Goal: Transaction & Acquisition: Purchase product/service

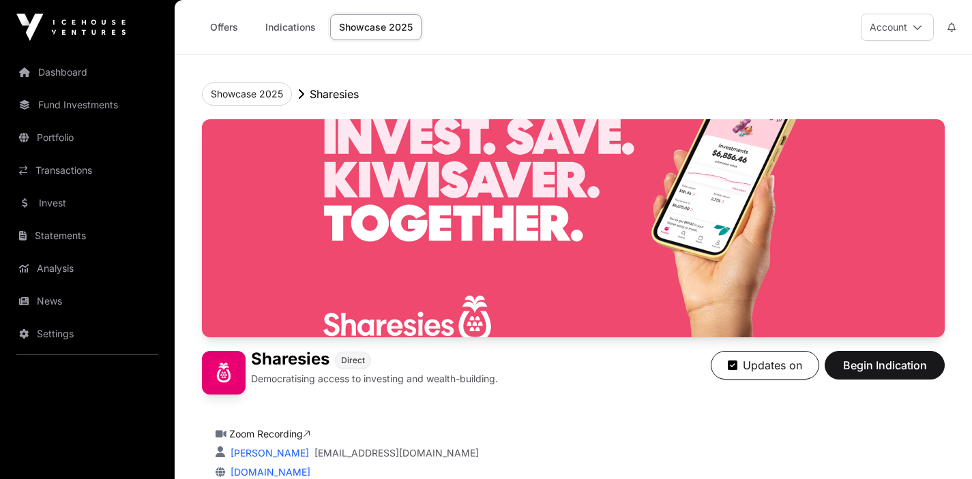
click at [220, 29] on link "Offers" at bounding box center [223, 27] width 55 height 26
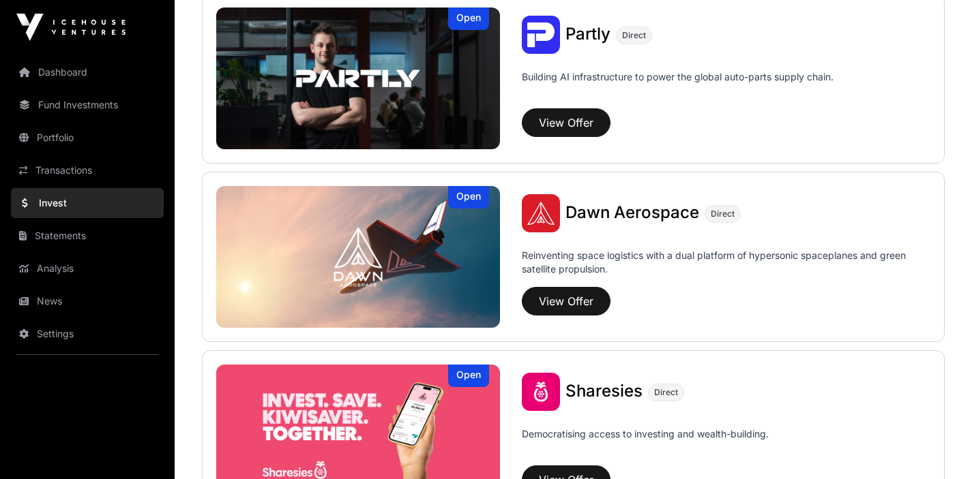
scroll to position [1434, 0]
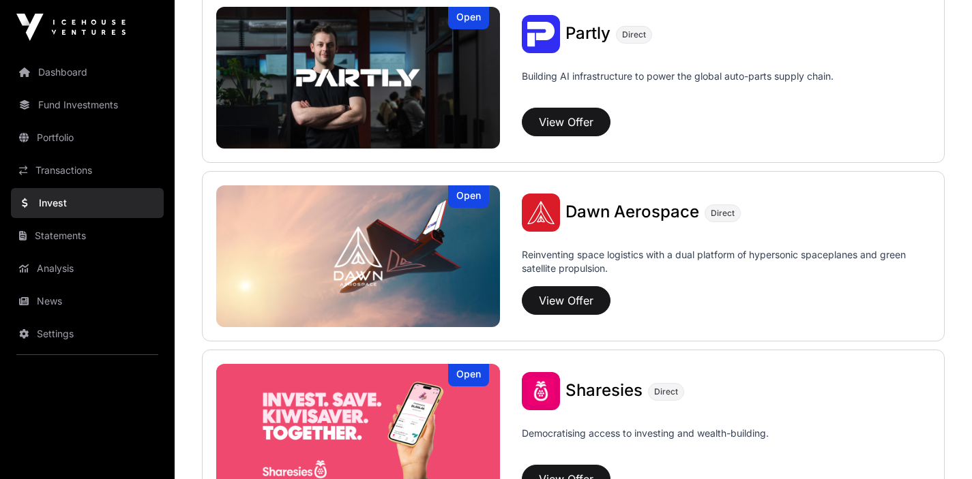
click at [366, 72] on img at bounding box center [358, 78] width 284 height 142
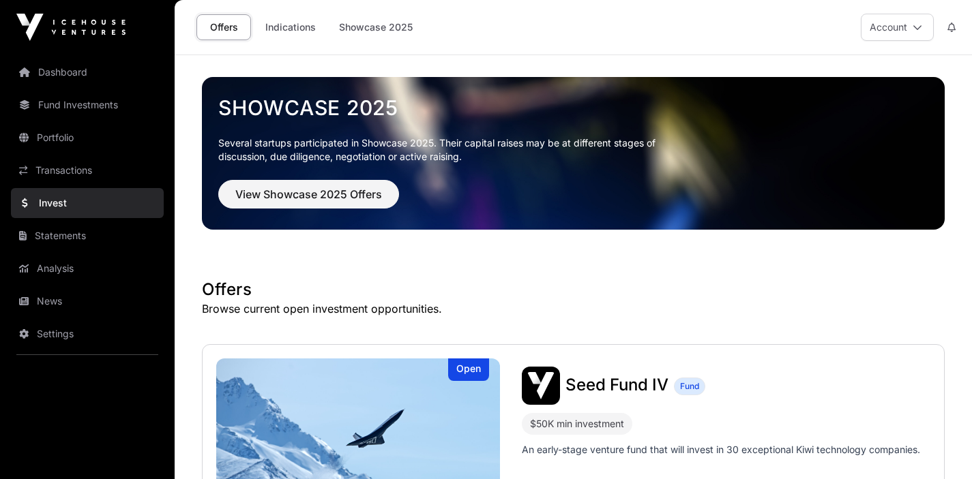
click at [381, 416] on img at bounding box center [358, 430] width 284 height 142
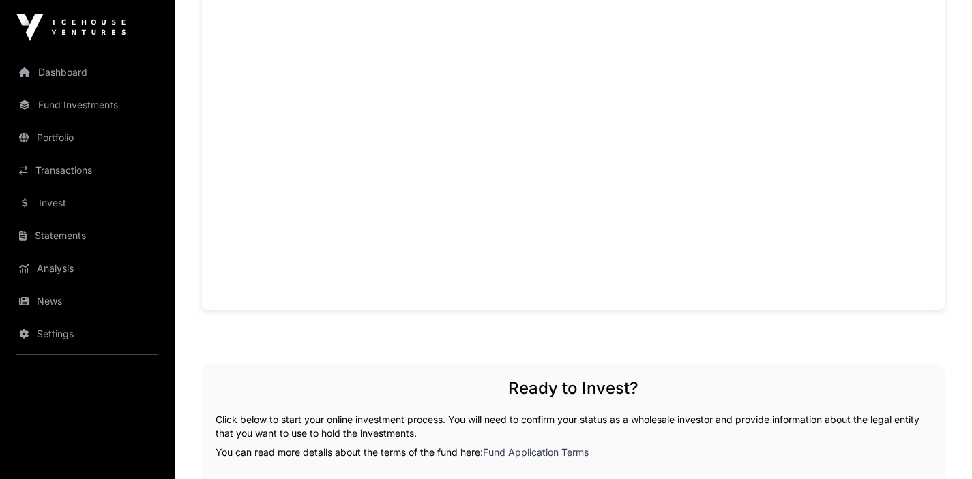
scroll to position [1454, 0]
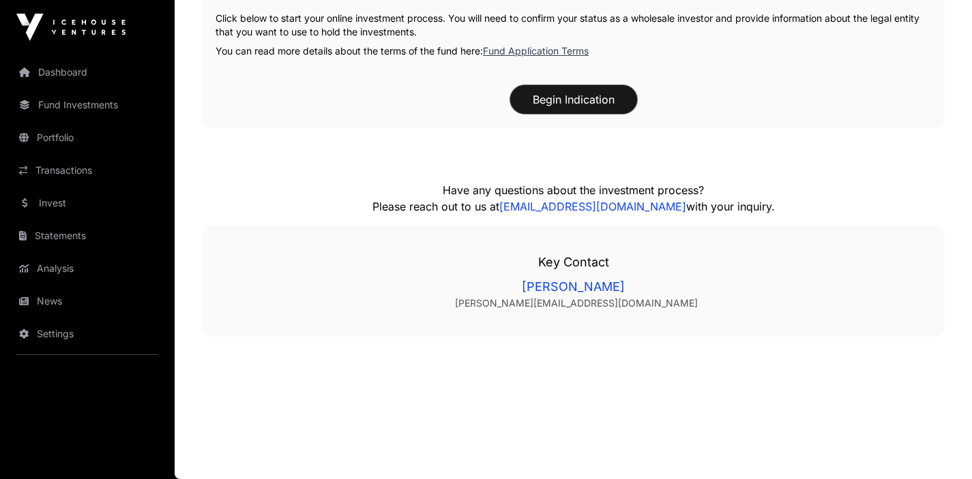
click at [562, 104] on button "Begin Indication" at bounding box center [573, 99] width 127 height 29
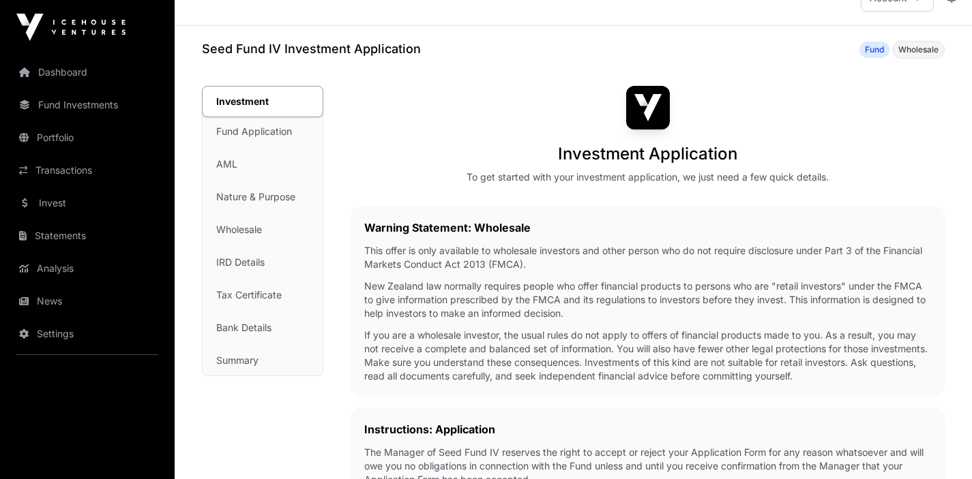
scroll to position [1, 0]
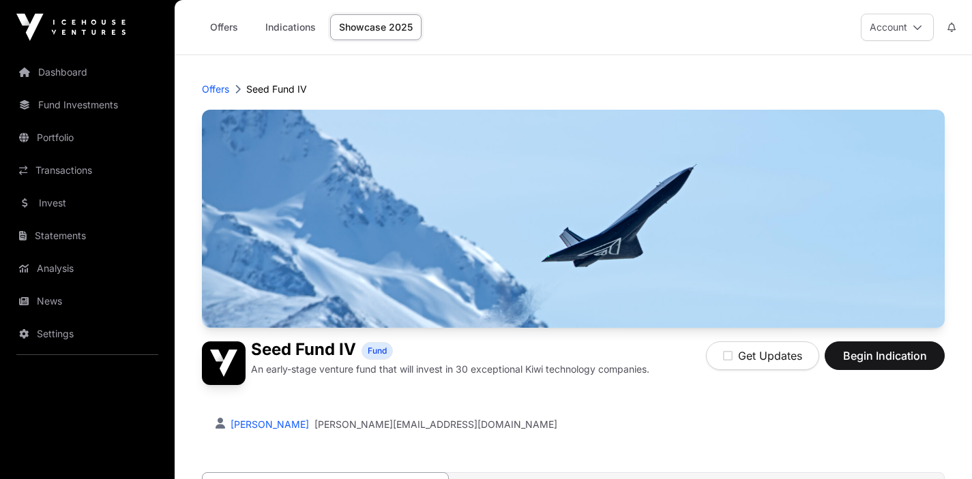
click at [231, 25] on link "Offers" at bounding box center [223, 27] width 55 height 26
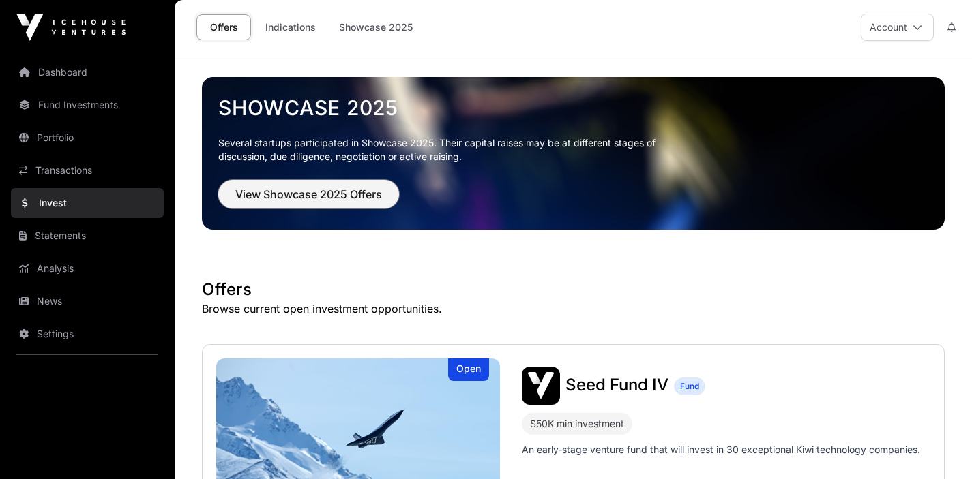
click at [353, 201] on span "View Showcase 2025 Offers" at bounding box center [308, 194] width 147 height 16
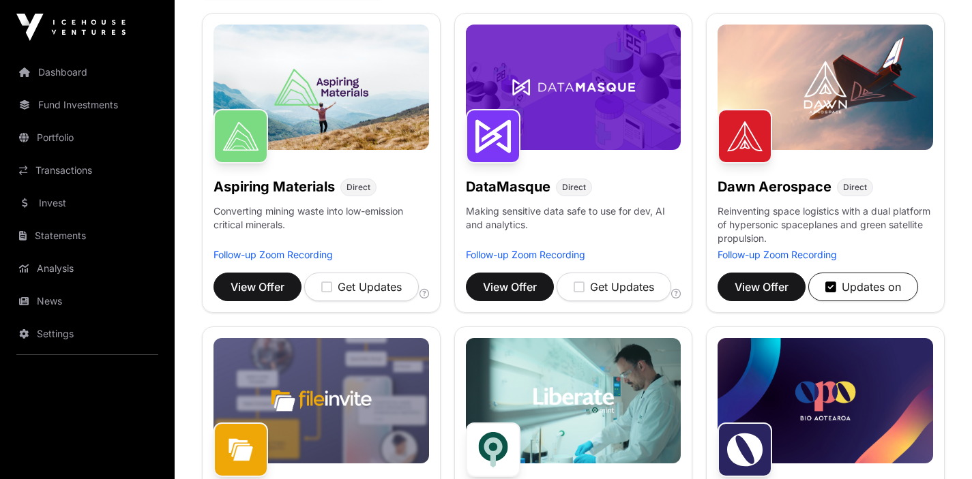
scroll to position [207, 0]
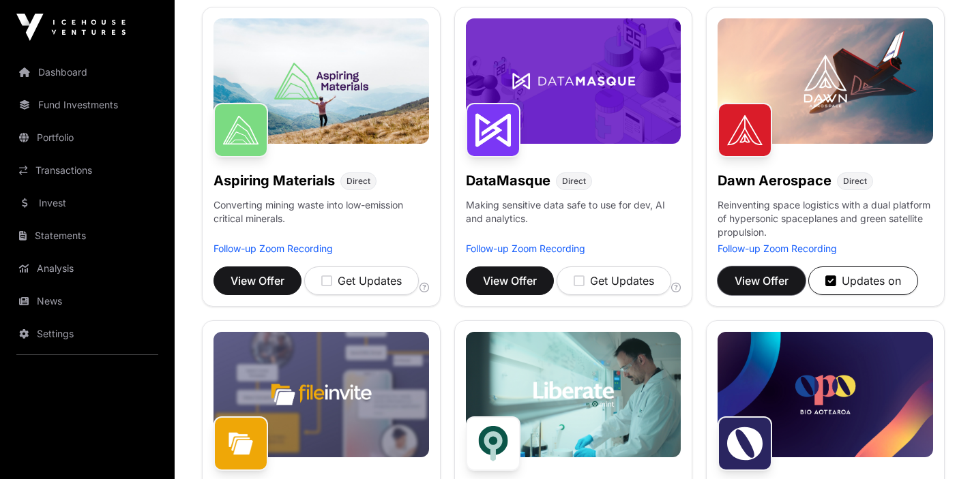
click at [772, 285] on span "View Offer" at bounding box center [762, 281] width 54 height 16
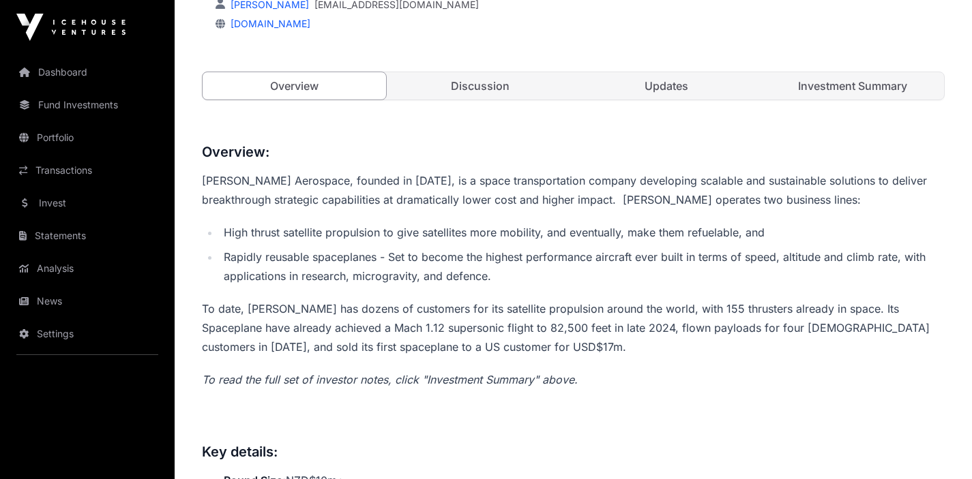
scroll to position [332, 0]
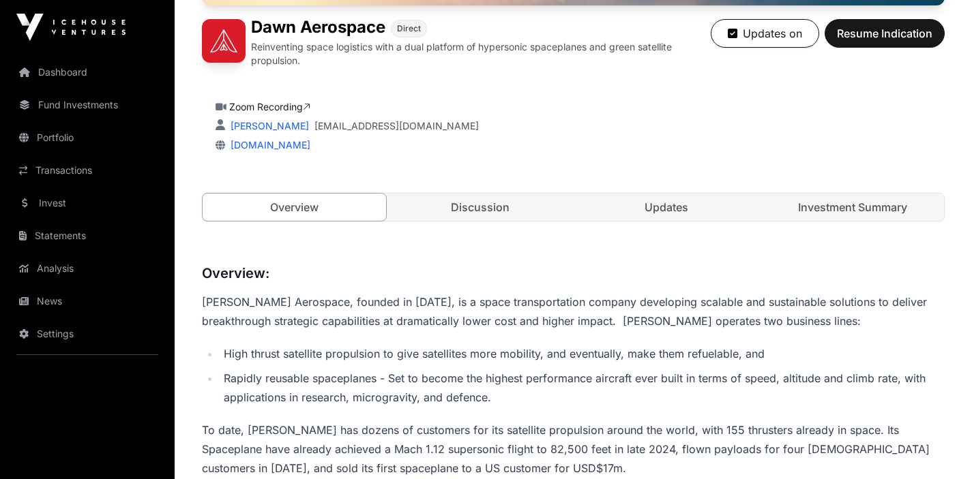
click at [836, 203] on link "Investment Summary" at bounding box center [851, 207] width 183 height 27
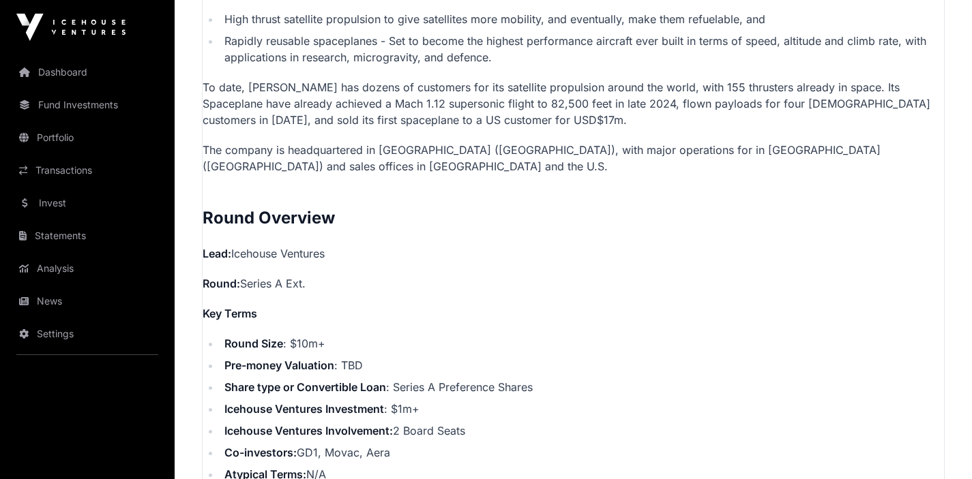
scroll to position [1174, 0]
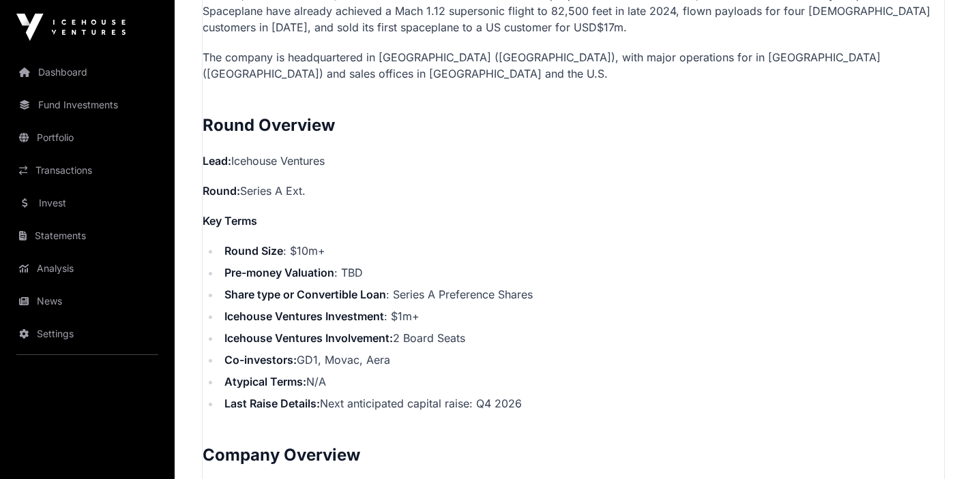
click at [437, 334] on li "Icehouse Ventures Involvement: 2 Board Seats" at bounding box center [582, 338] width 724 height 16
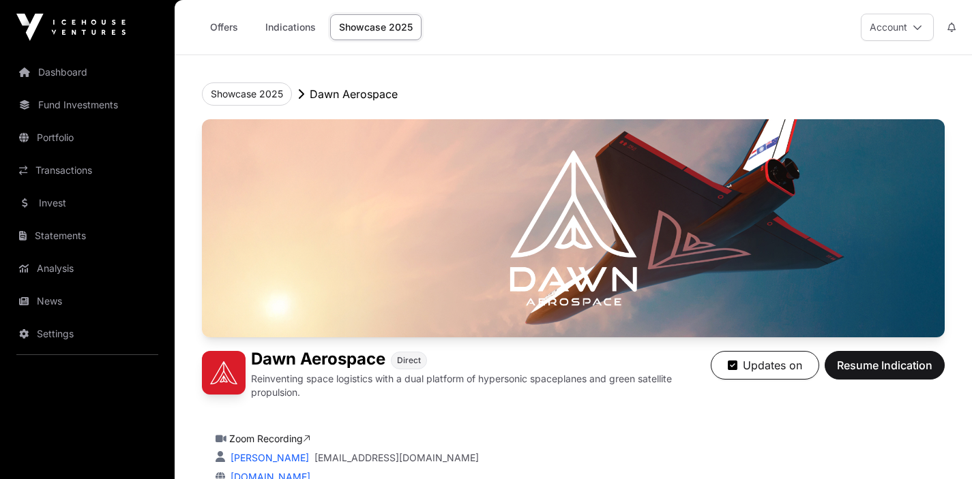
scroll to position [193, 0]
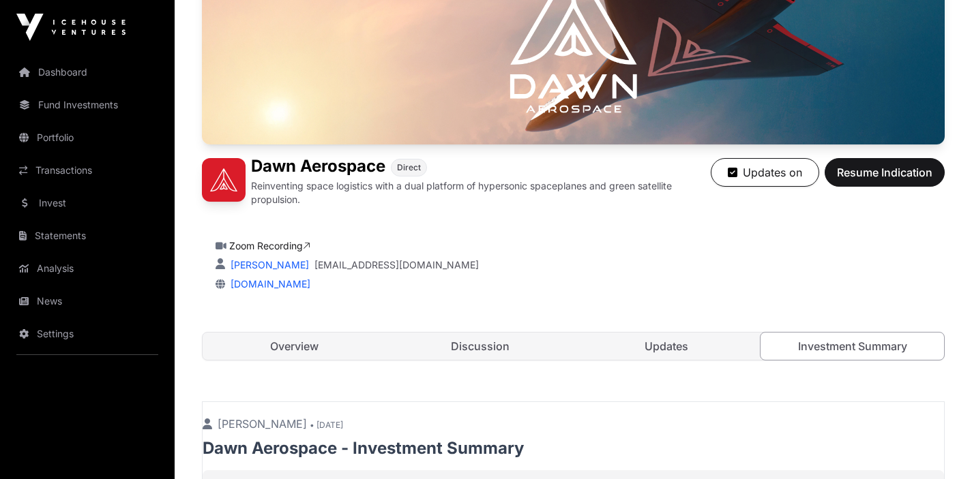
click at [306, 344] on link "Overview" at bounding box center [294, 346] width 183 height 27
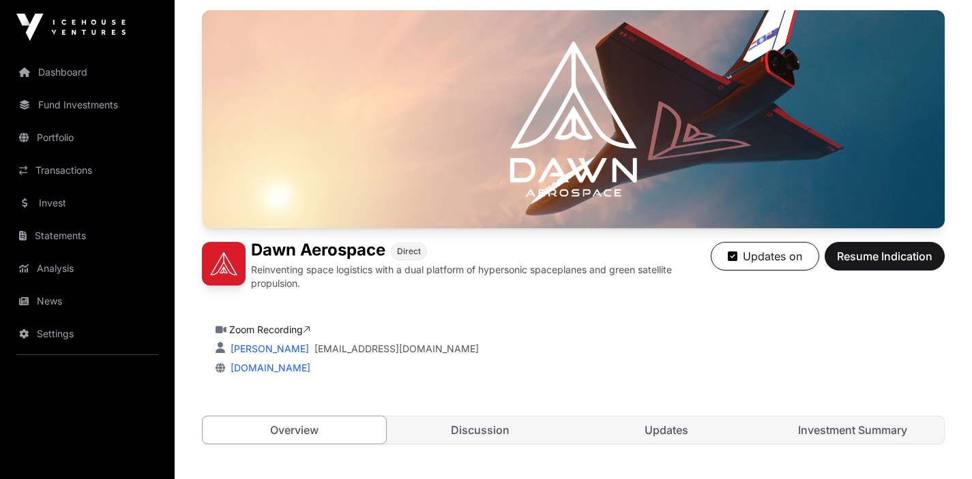
scroll to position [138, 0]
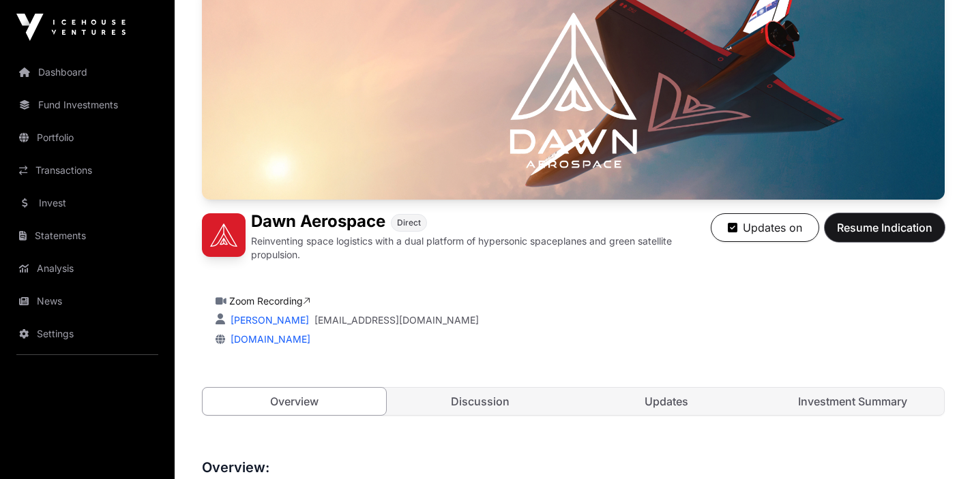
click at [855, 214] on button "Resume Indication" at bounding box center [885, 227] width 120 height 29
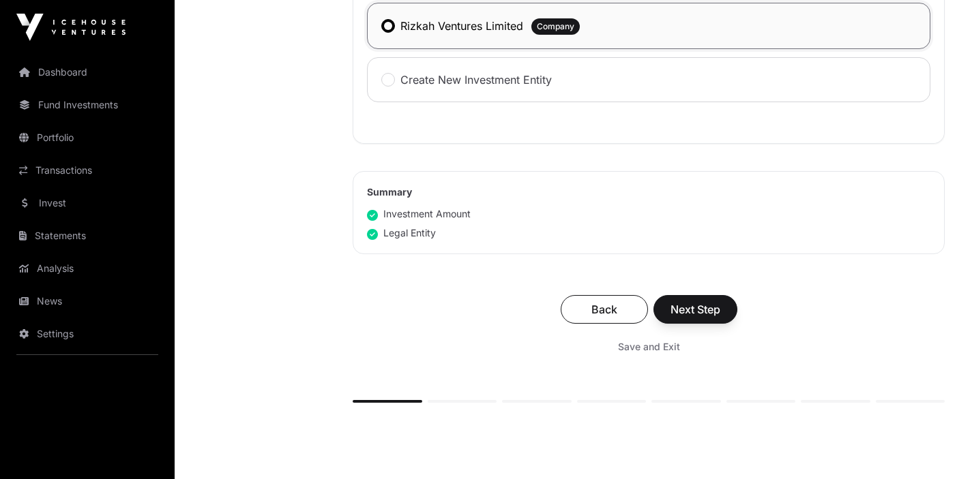
scroll to position [703, 0]
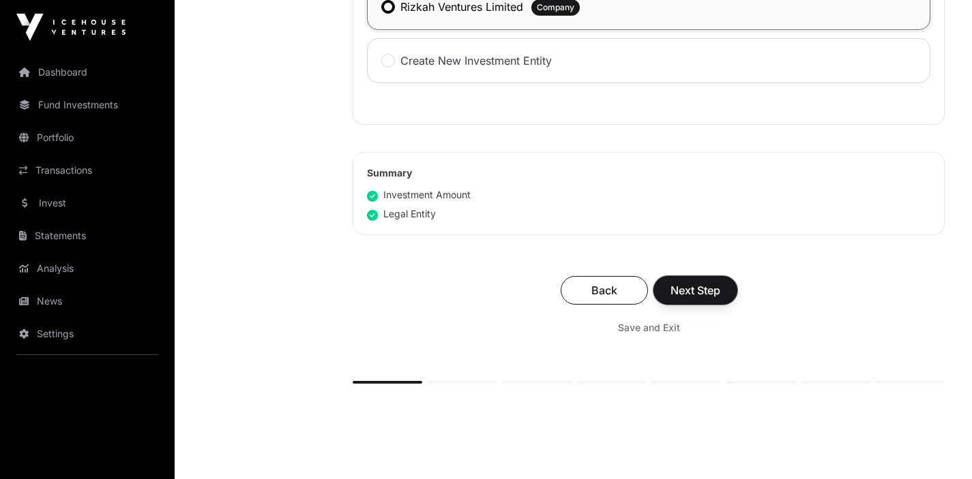
click at [683, 287] on span "Next Step" at bounding box center [695, 290] width 50 height 16
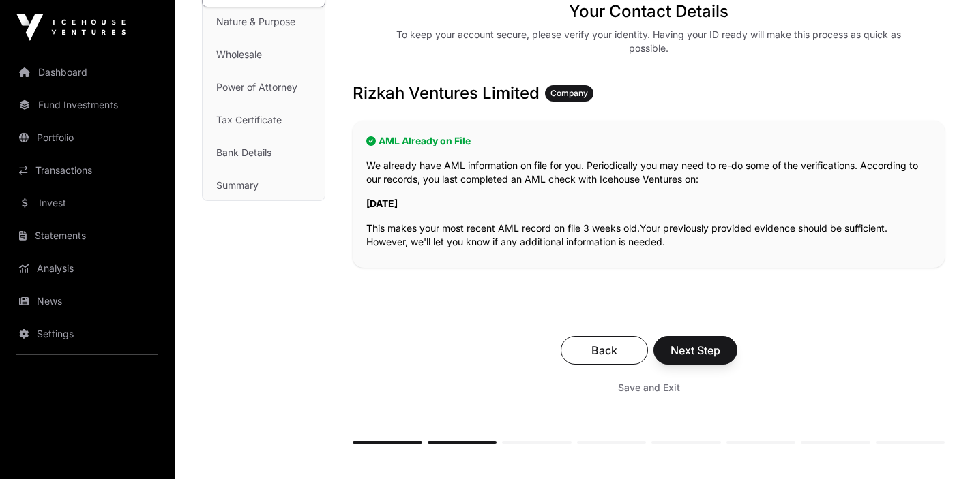
scroll to position [173, 0]
click at [688, 352] on span "Next Step" at bounding box center [695, 350] width 50 height 16
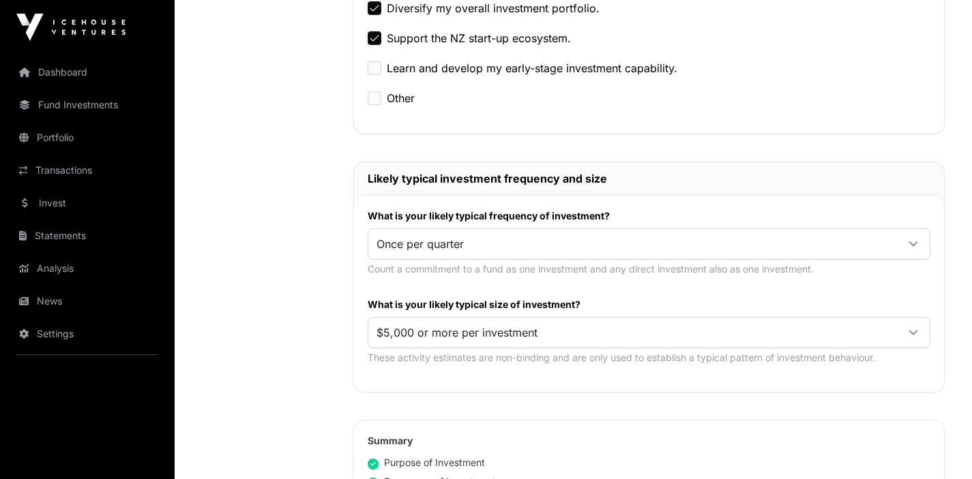
scroll to position [561, 0]
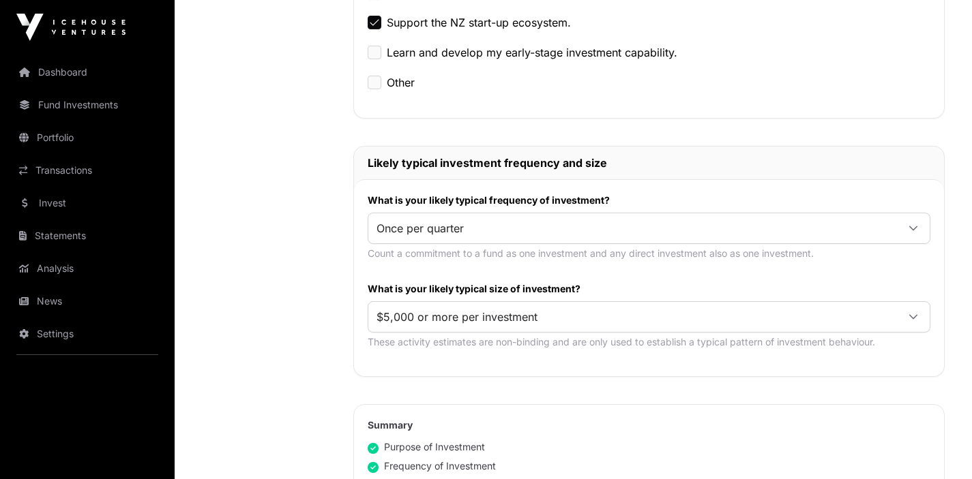
click at [566, 233] on span "Once per quarter" at bounding box center [632, 228] width 529 height 25
click at [245, 262] on div "Nature & Purpose Investment AML Nature & Purpose Wholesale Power of Attorney Ta…" at bounding box center [264, 160] width 124 height 1210
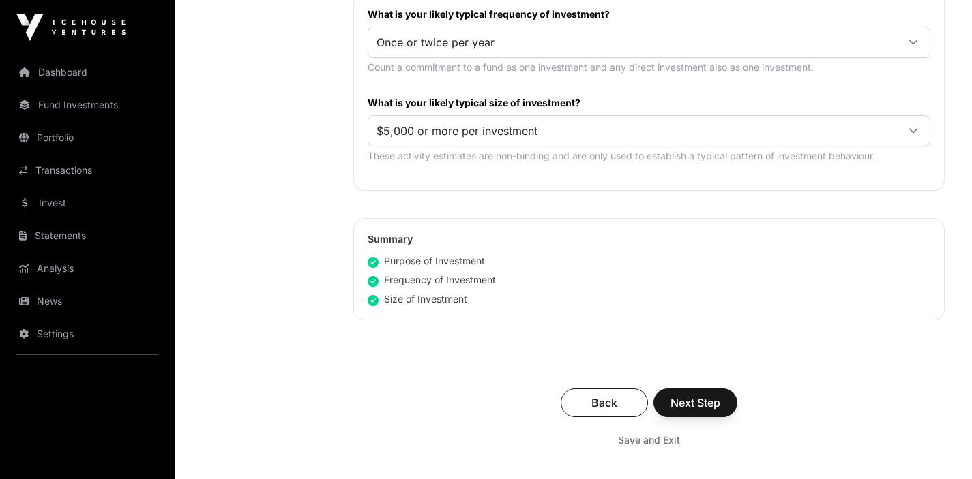
scroll to position [745, 0]
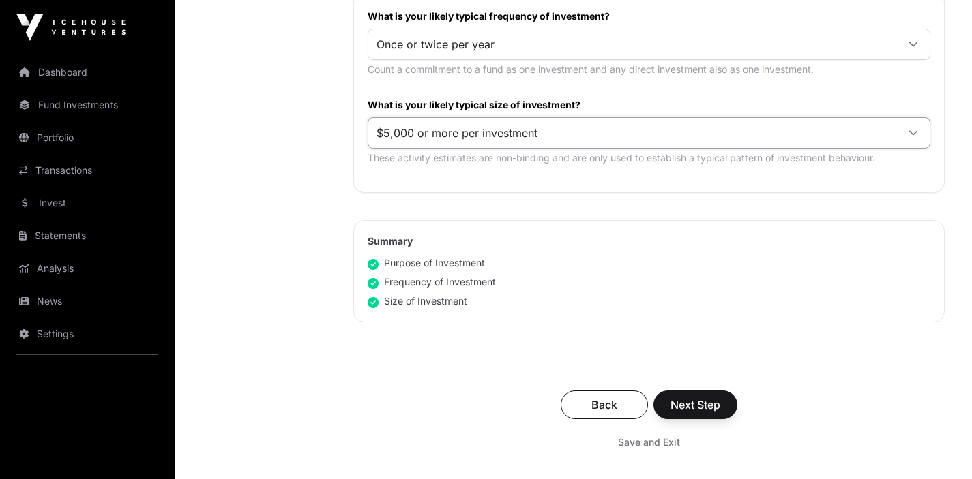
click at [462, 134] on span "$5,000 or more per investment" at bounding box center [632, 133] width 529 height 25
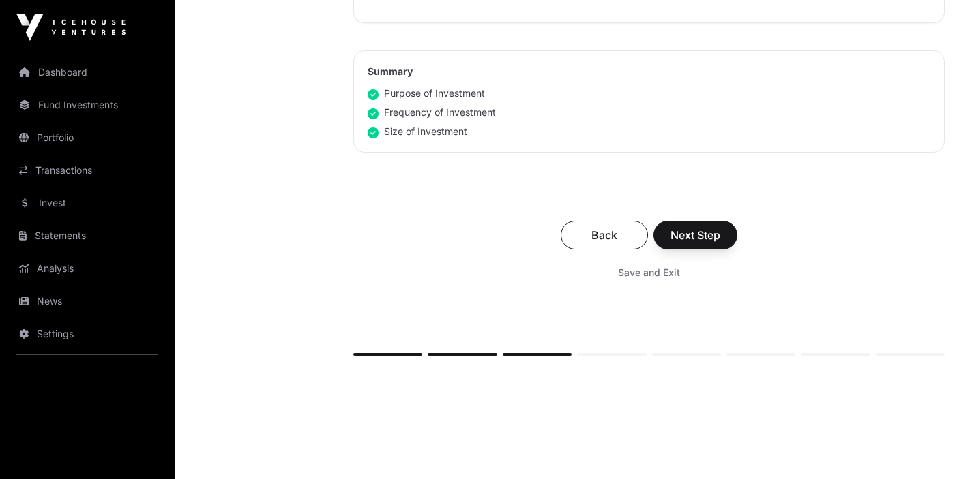
scroll to position [915, 0]
click at [722, 227] on button "Next Step" at bounding box center [695, 234] width 84 height 29
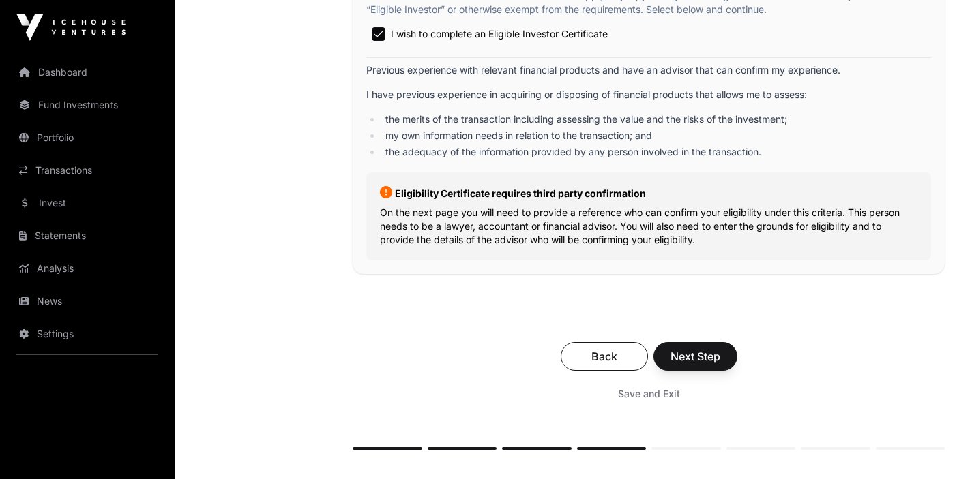
scroll to position [2577, 0]
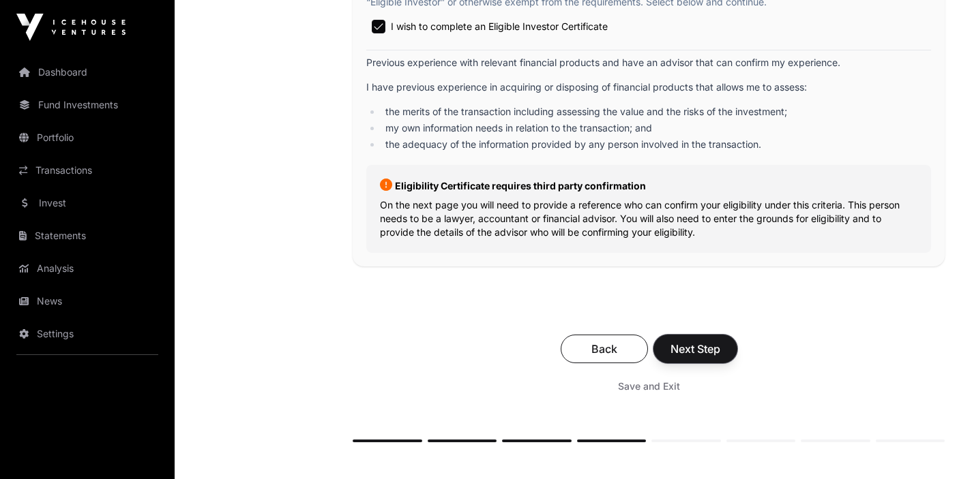
click at [696, 355] on span "Next Step" at bounding box center [695, 349] width 50 height 16
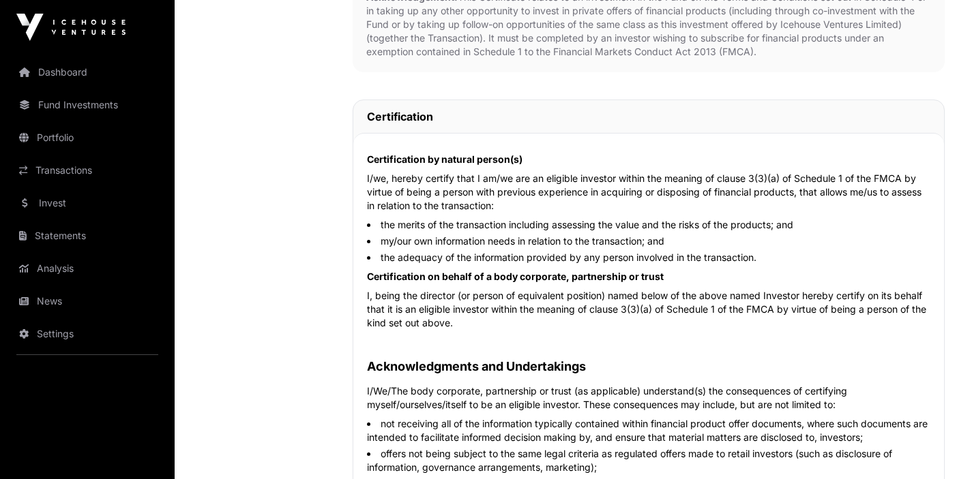
scroll to position [503, 0]
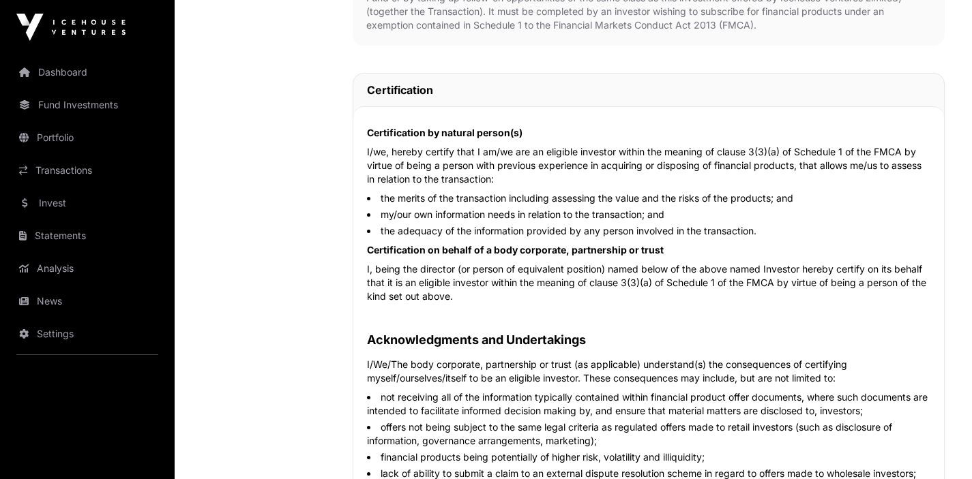
click at [426, 196] on li "the merits of the transaction including assessing the value and the risks of th…" at bounding box center [648, 199] width 563 height 14
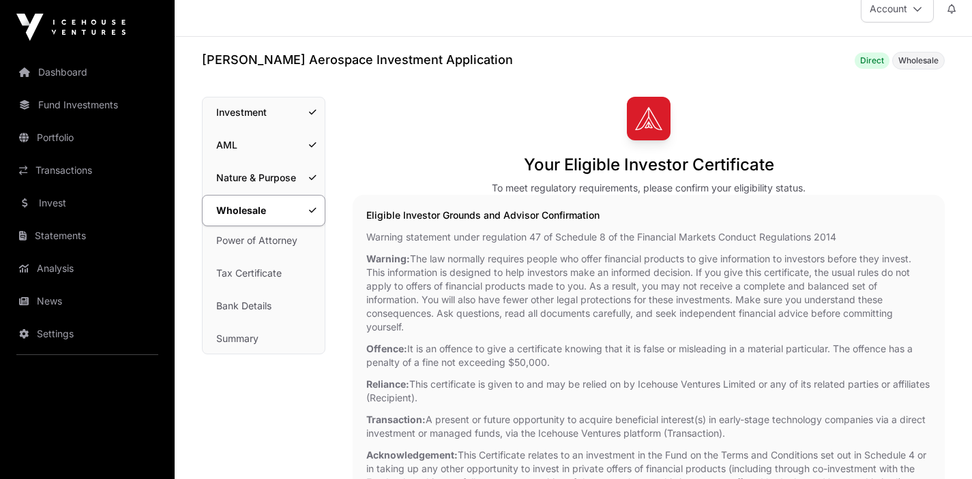
scroll to position [0, 0]
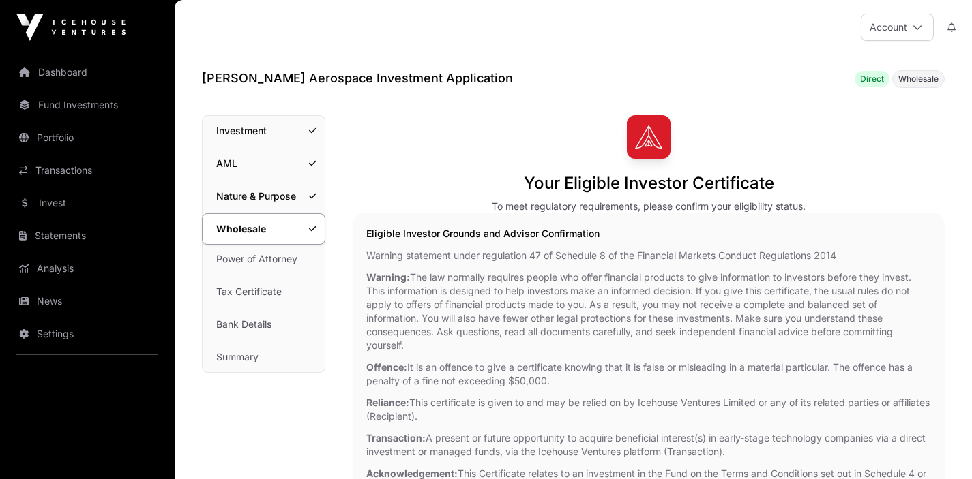
click at [281, 261] on link "Power of Attorney" at bounding box center [264, 259] width 122 height 30
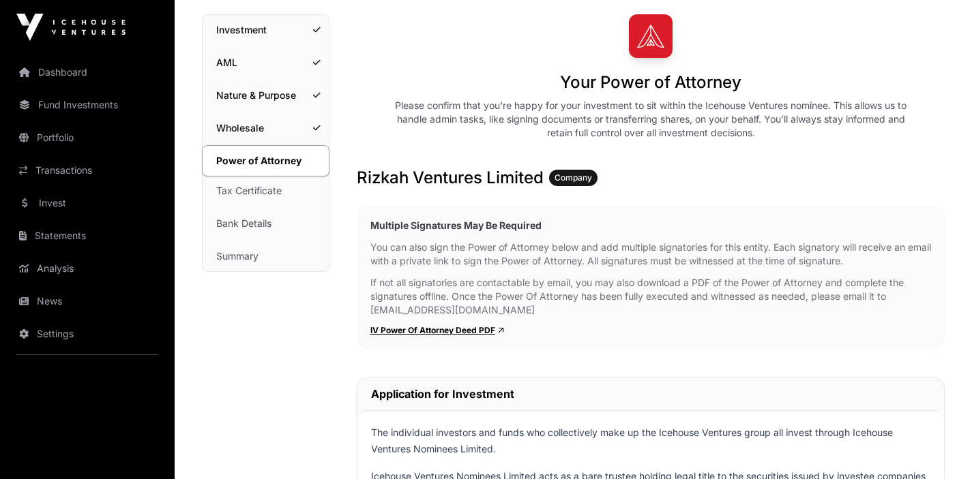
scroll to position [98, 0]
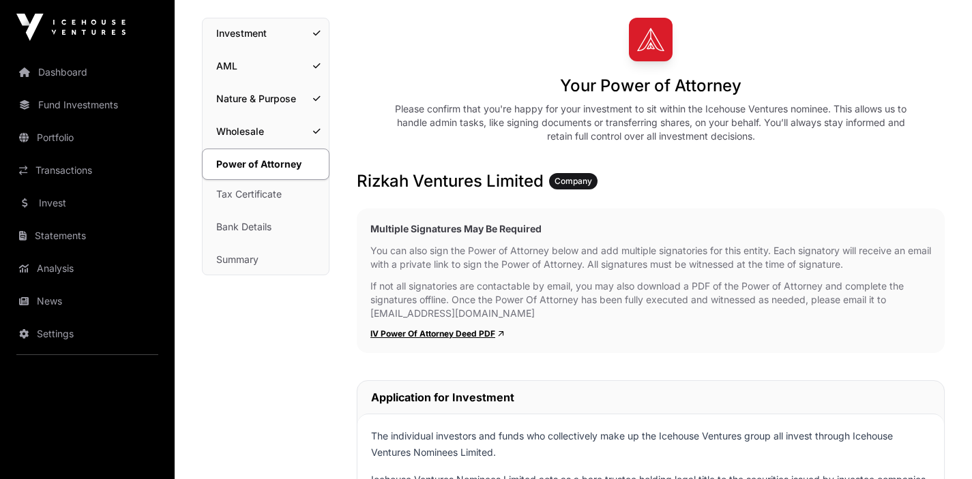
click at [257, 199] on link "Tax Certificate" at bounding box center [266, 194] width 126 height 30
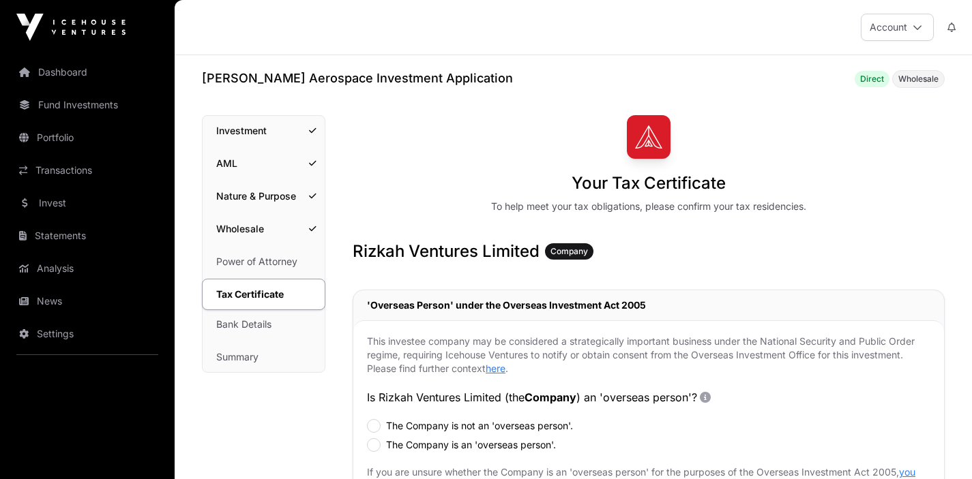
scroll to position [193, 0]
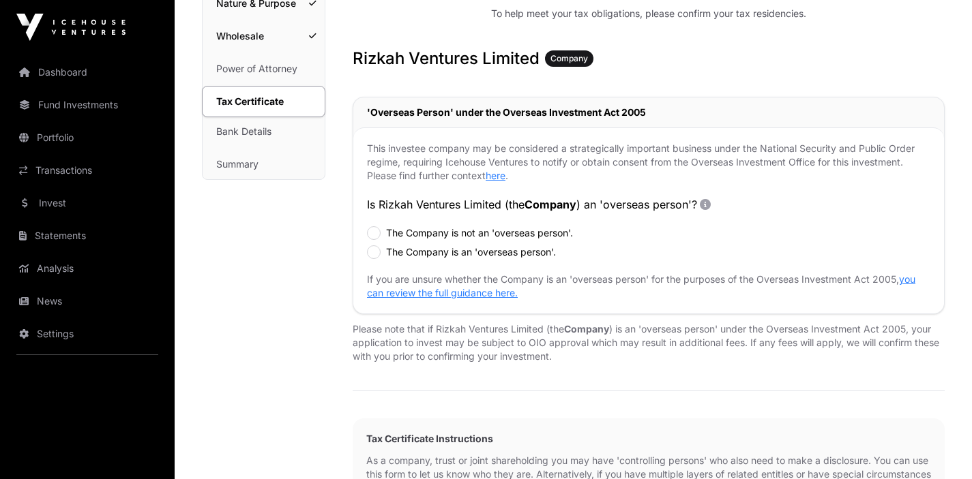
click at [263, 138] on link "Bank Details" at bounding box center [264, 132] width 122 height 30
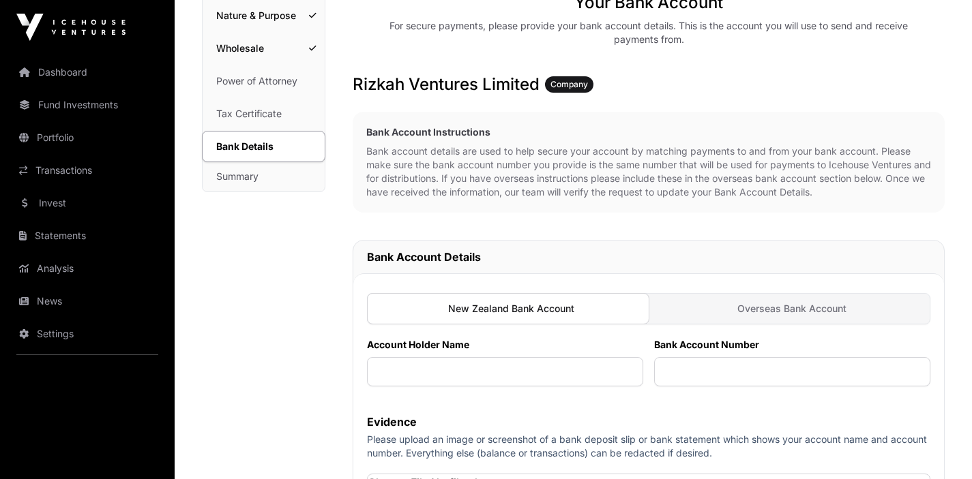
scroll to position [182, 0]
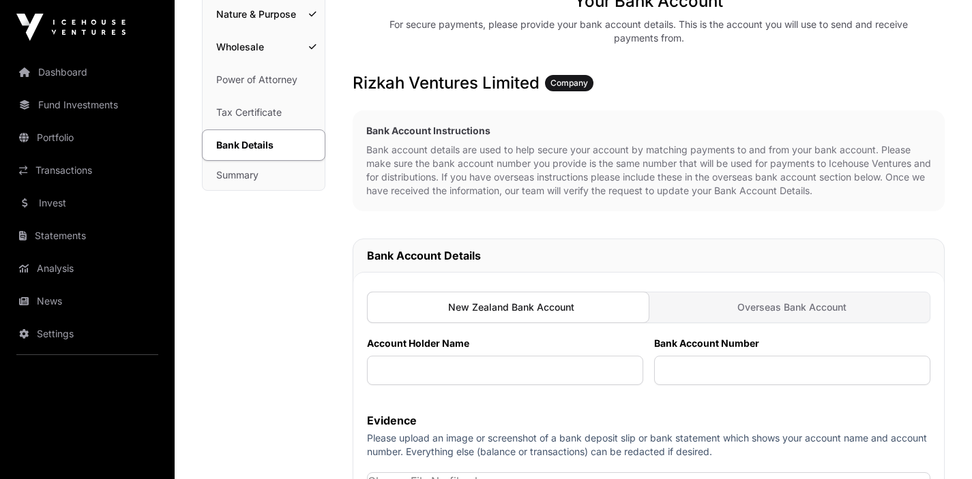
click at [237, 172] on link "Summary" at bounding box center [264, 175] width 122 height 30
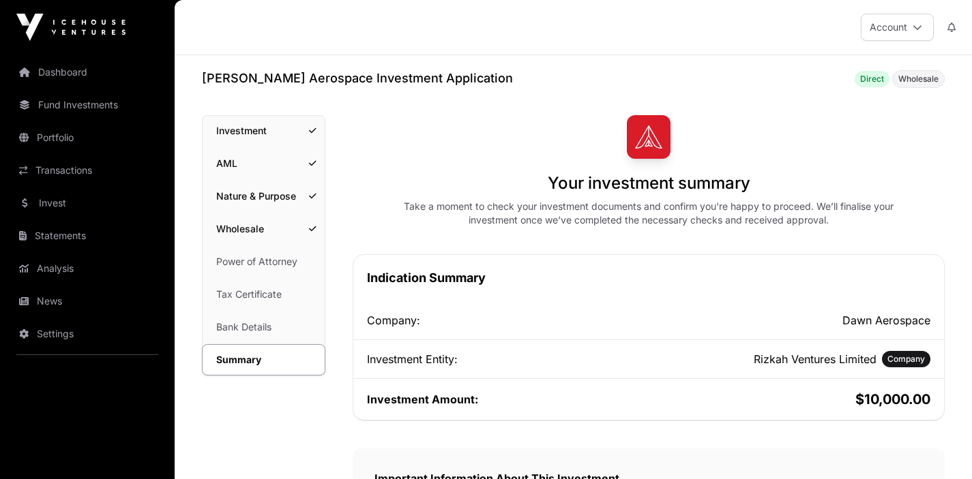
click at [231, 78] on h1 "[PERSON_NAME] Aerospace Investment Application" at bounding box center [357, 78] width 311 height 19
